Goal: Find specific page/section: Find specific page/section

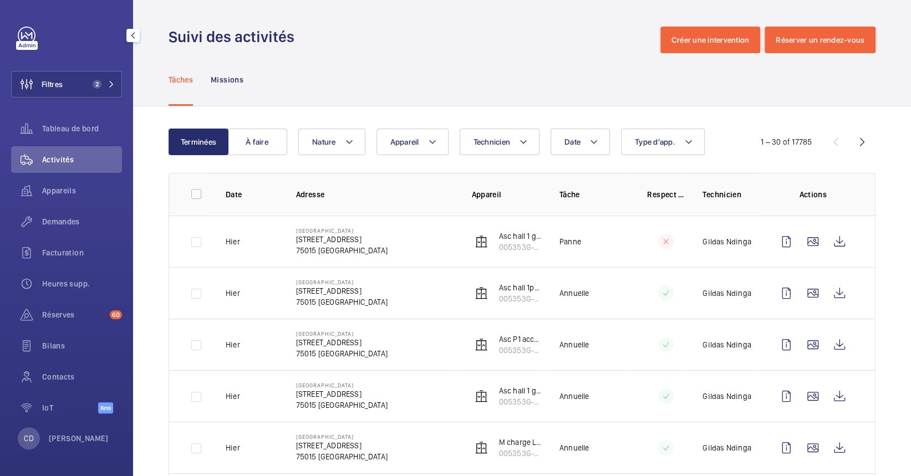
click at [60, 40] on div at bounding box center [70, 36] width 104 height 18
click at [63, 310] on span "Réserves" at bounding box center [73, 314] width 63 height 11
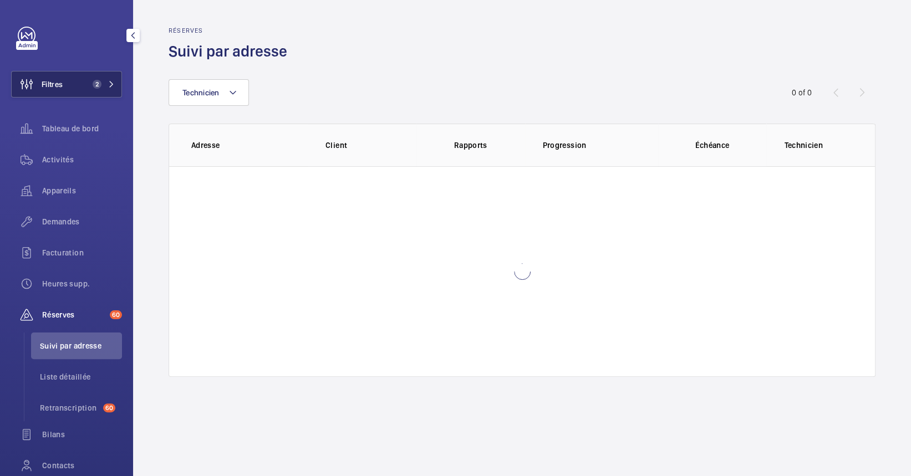
click at [72, 84] on button "Filtres 2" at bounding box center [66, 84] width 111 height 27
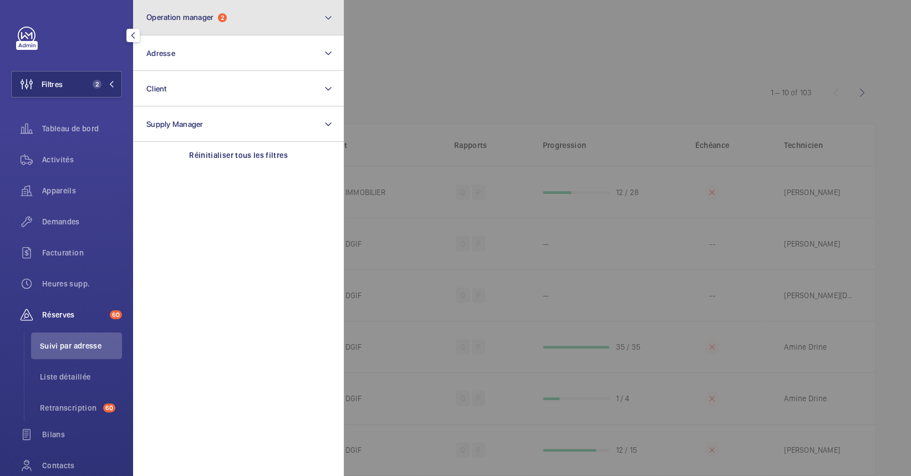
click at [222, 27] on button "Operation manager 2" at bounding box center [238, 17] width 211 height 35
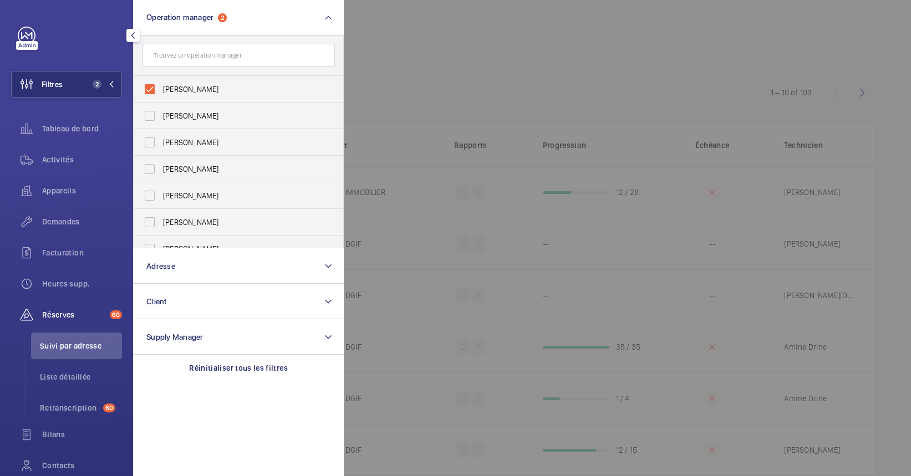
click at [543, 84] on div at bounding box center [799, 238] width 911 height 476
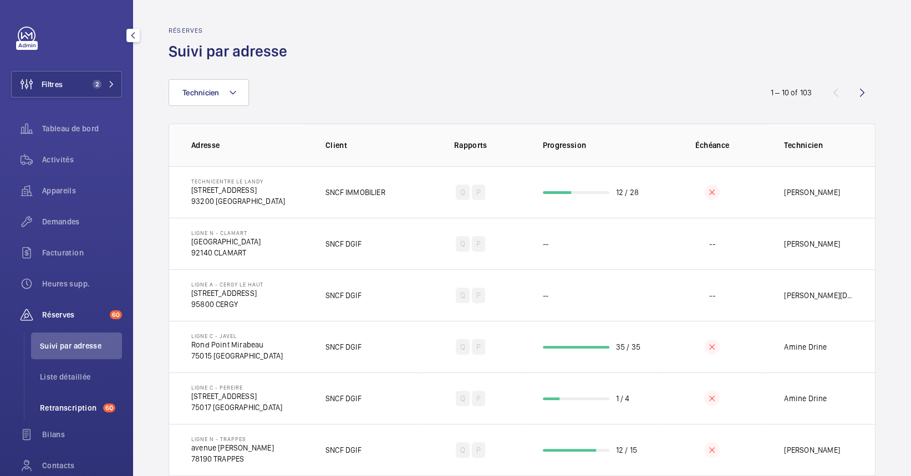
click at [84, 406] on span "Retranscription" at bounding box center [69, 407] width 59 height 11
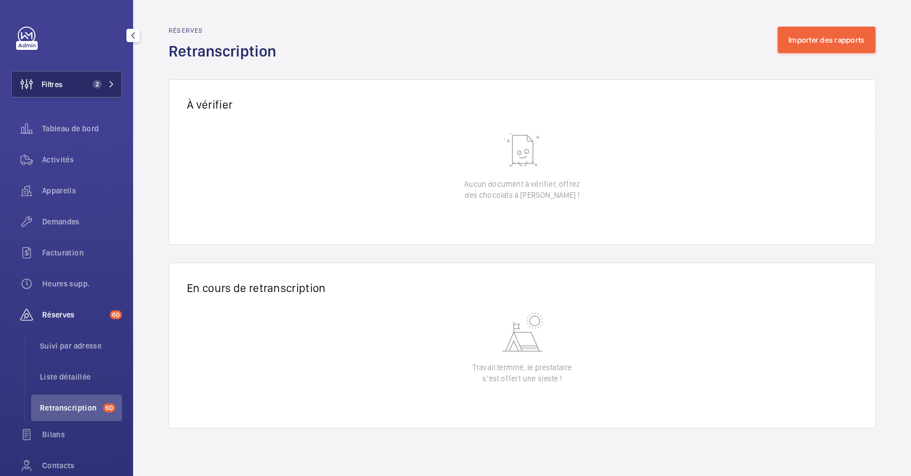
click at [105, 90] on button "Filtres 2" at bounding box center [66, 84] width 111 height 27
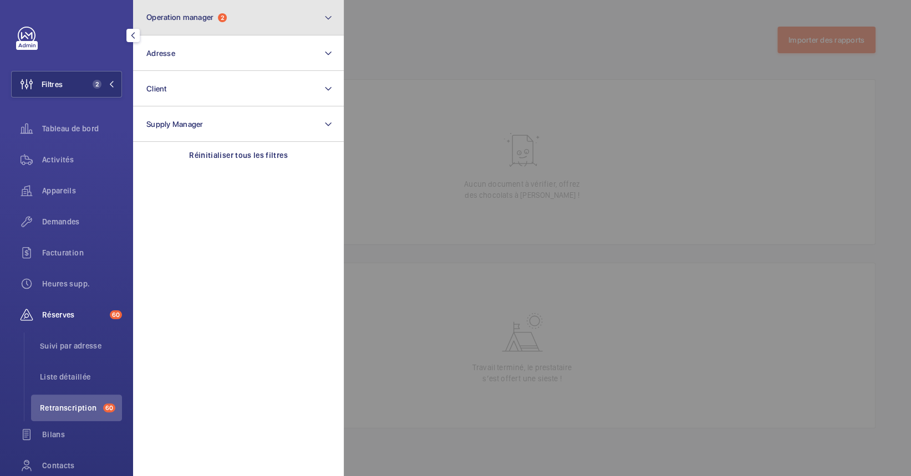
click at [198, 17] on span "Operation manager" at bounding box center [179, 17] width 67 height 9
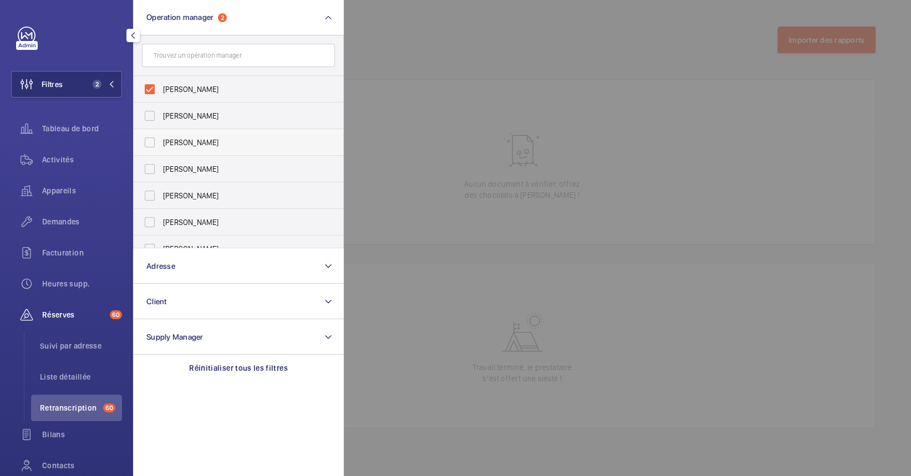
scroll to position [40, 0]
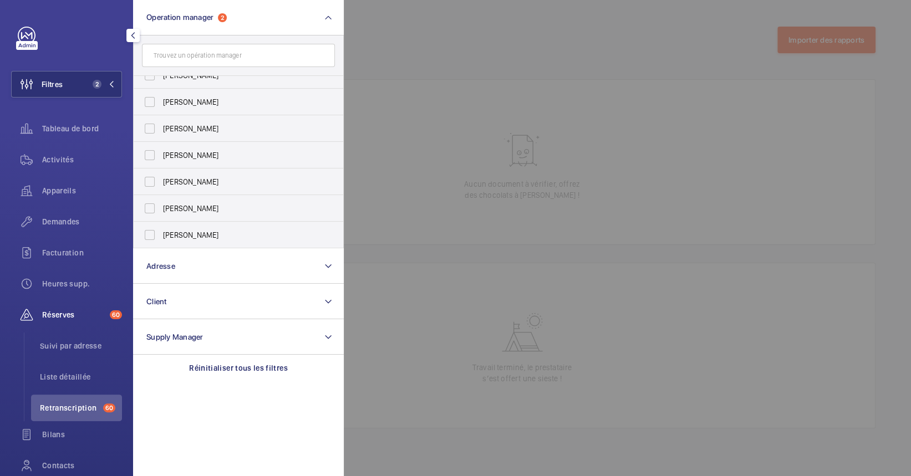
click at [672, 177] on div at bounding box center [799, 238] width 911 height 476
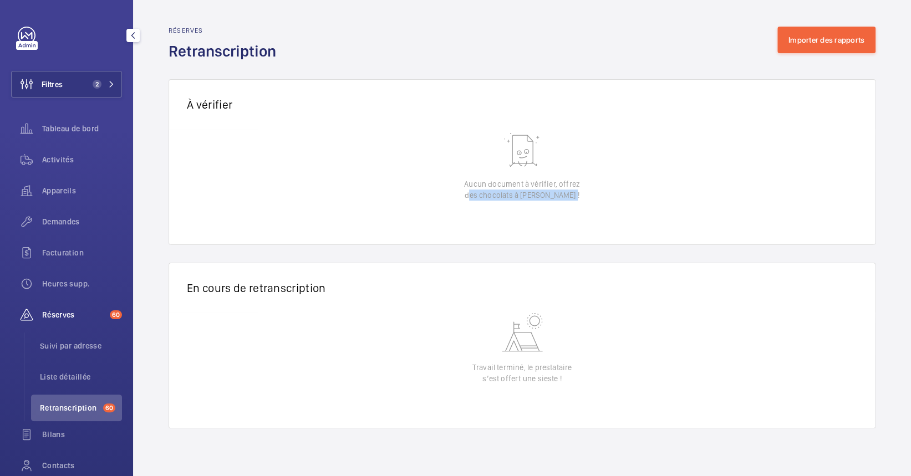
drag, startPoint x: 599, startPoint y: 211, endPoint x: 452, endPoint y: 191, distance: 148.2
click at [452, 191] on wm-front-table-empty-state "Aucun document à vérifier, offrez des chocolats à Jean-Gilles !" at bounding box center [522, 186] width 706 height 118
drag, startPoint x: 452, startPoint y: 191, endPoint x: 483, endPoint y: 221, distance: 42.3
click at [483, 221] on wm-front-table-empty-state "Aucun document à vérifier, offrez des chocolats à Jean-Gilles !" at bounding box center [522, 186] width 706 height 118
click at [517, 254] on div "En cours de retranscription 0 of 0 Date d'envoi Adresse Client Document Actions…" at bounding box center [522, 336] width 707 height 183
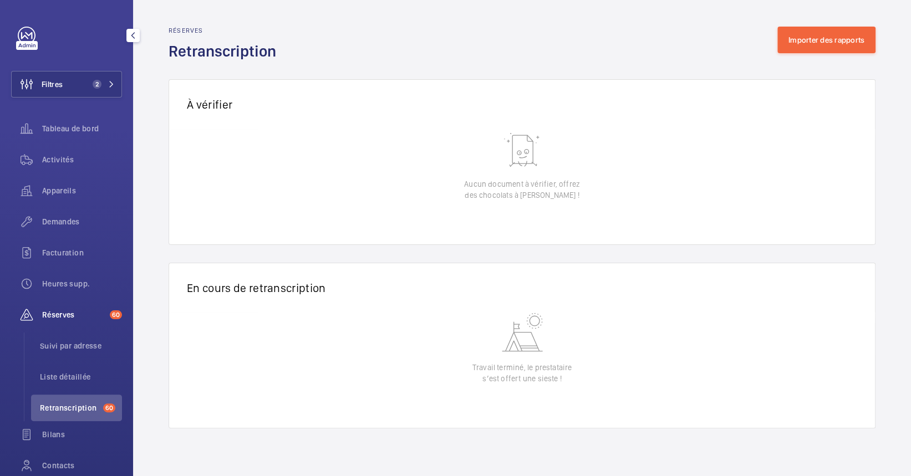
click at [517, 254] on div "En cours de retranscription 0 of 0 Date d'envoi Adresse Client Document Actions…" at bounding box center [522, 336] width 707 height 183
click at [82, 123] on span "Tableau de bord" at bounding box center [82, 128] width 80 height 11
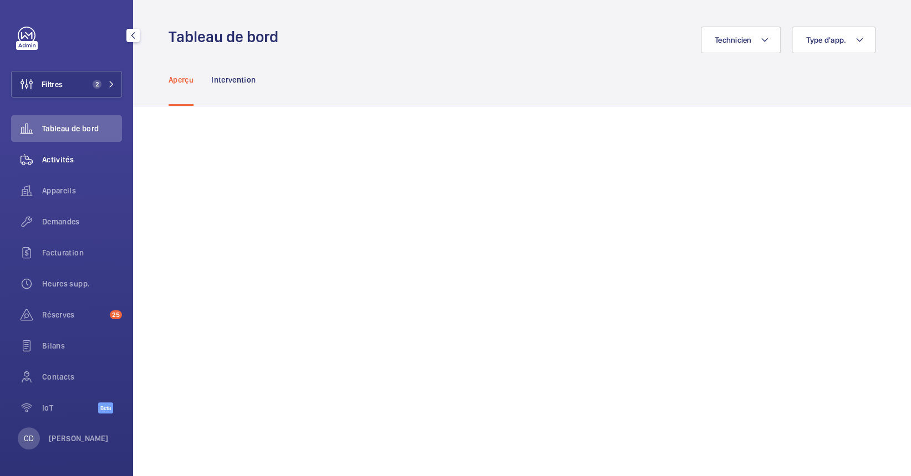
click at [73, 167] on div "Activités" at bounding box center [66, 159] width 111 height 27
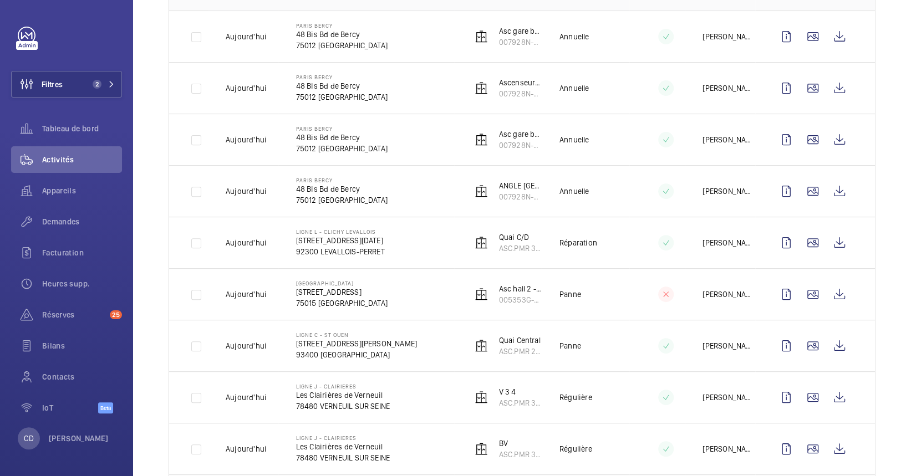
scroll to position [222, 0]
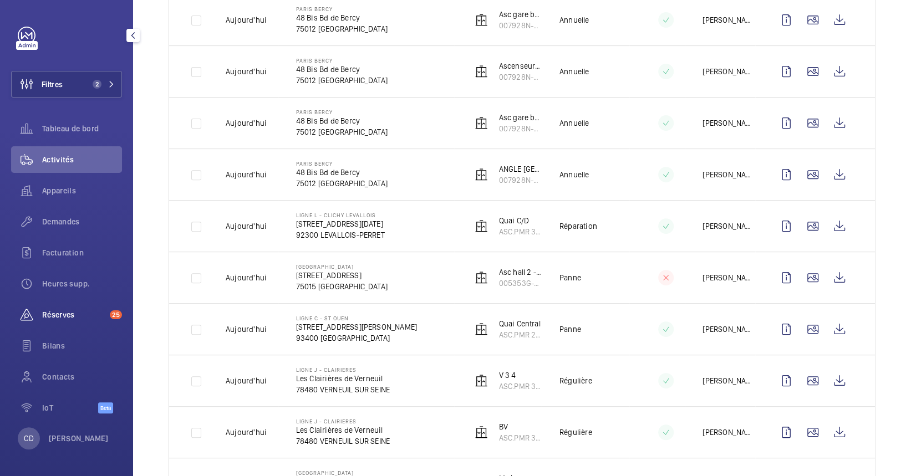
click at [68, 319] on span "Réserves" at bounding box center [73, 314] width 63 height 11
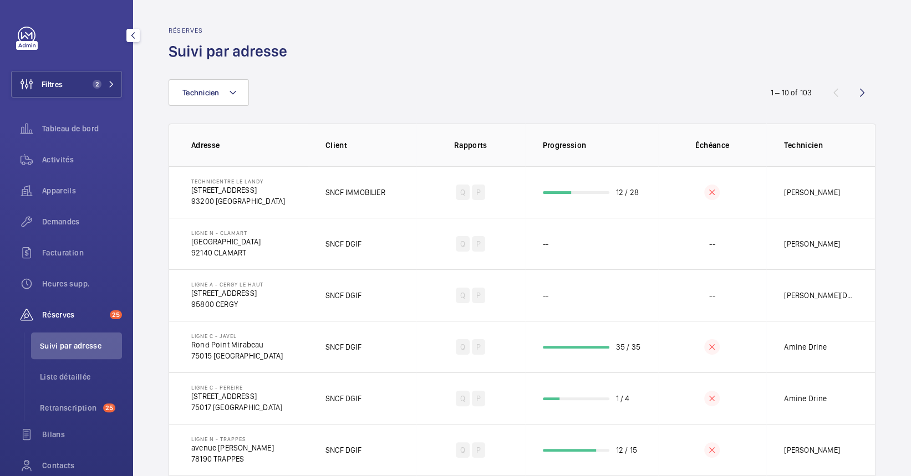
click at [67, 319] on span "Réserves" at bounding box center [73, 314] width 63 height 11
